Goal: Find specific page/section: Find specific page/section

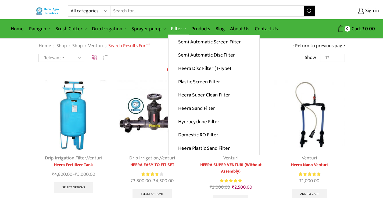
click at [178, 29] on link "Filter" at bounding box center [178, 29] width 20 height 13
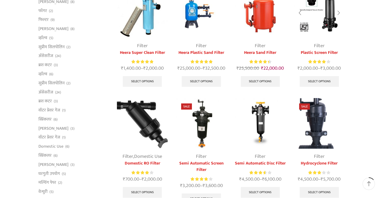
scroll to position [81, 0]
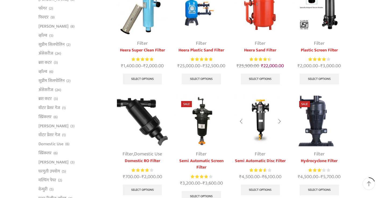
click at [279, 119] on div at bounding box center [279, 122] width 12 height 14
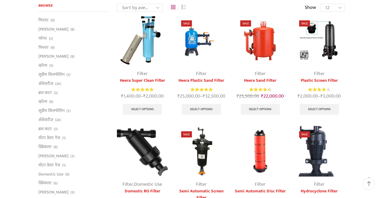
scroll to position [0, 0]
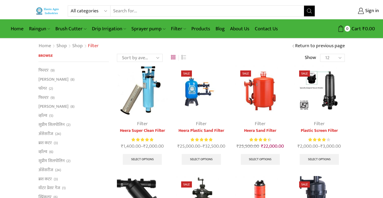
click at [106, 9] on select "All categories Accessories Air Release Valve Brush Cutter Domestic Use Drip Irr…" at bounding box center [90, 11] width 39 height 11
select select "non-return-valve-normex"
click at [71, 6] on select "All categories Accessories Air Release Valve Brush Cutter Domestic Use Drip Irr…" at bounding box center [90, 11] width 39 height 11
click at [307, 12] on icon "Search button" at bounding box center [309, 11] width 5 height 5
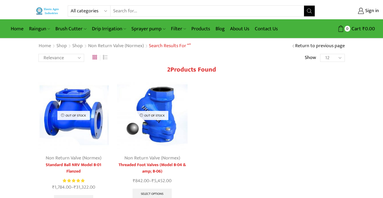
click at [105, 10] on select "All categories Accessories Air Release Valve Brush Cutter Domestic Use Drip Irr…" at bounding box center [90, 11] width 39 height 11
